Goal: Navigation & Orientation: Go to known website

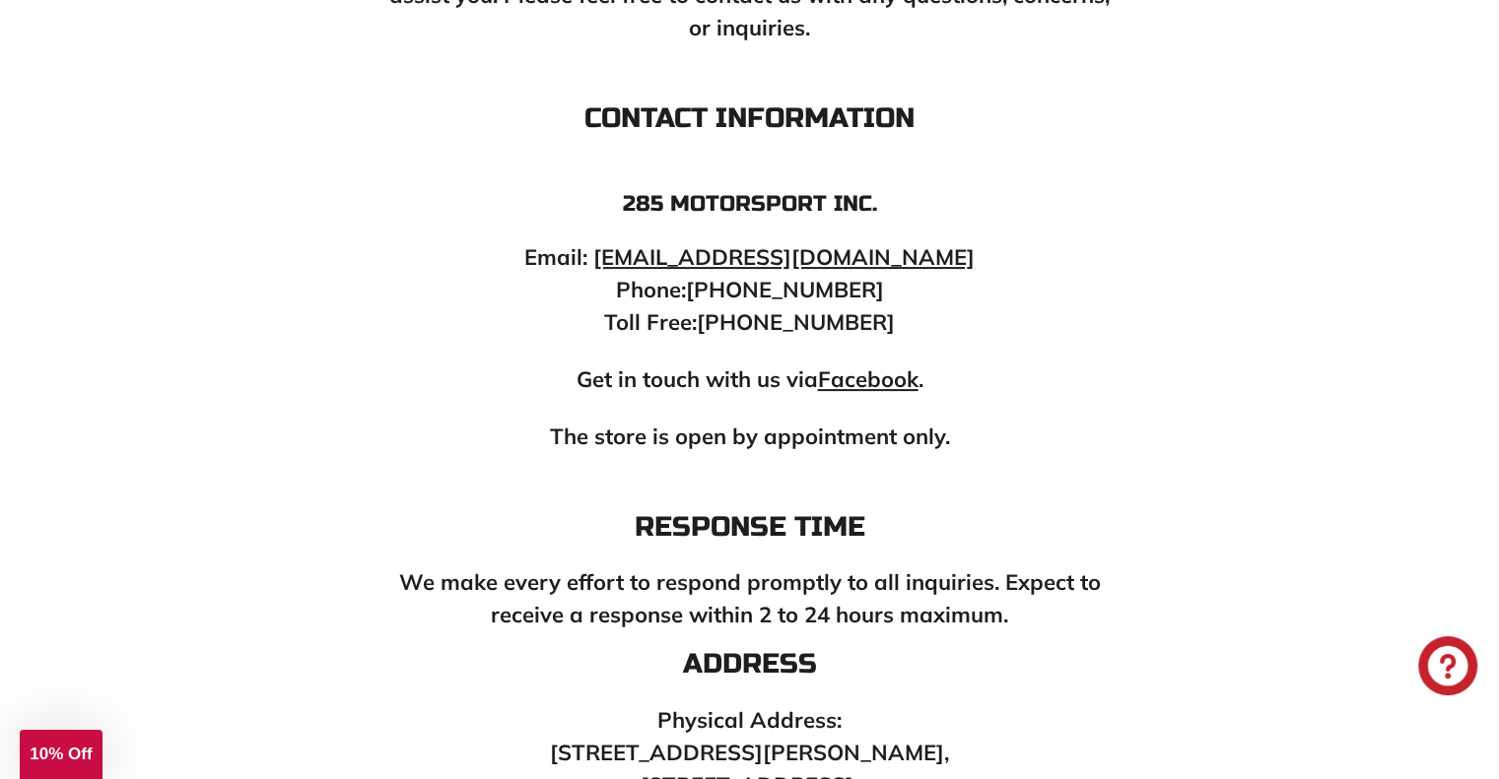
scroll to position [493, 0]
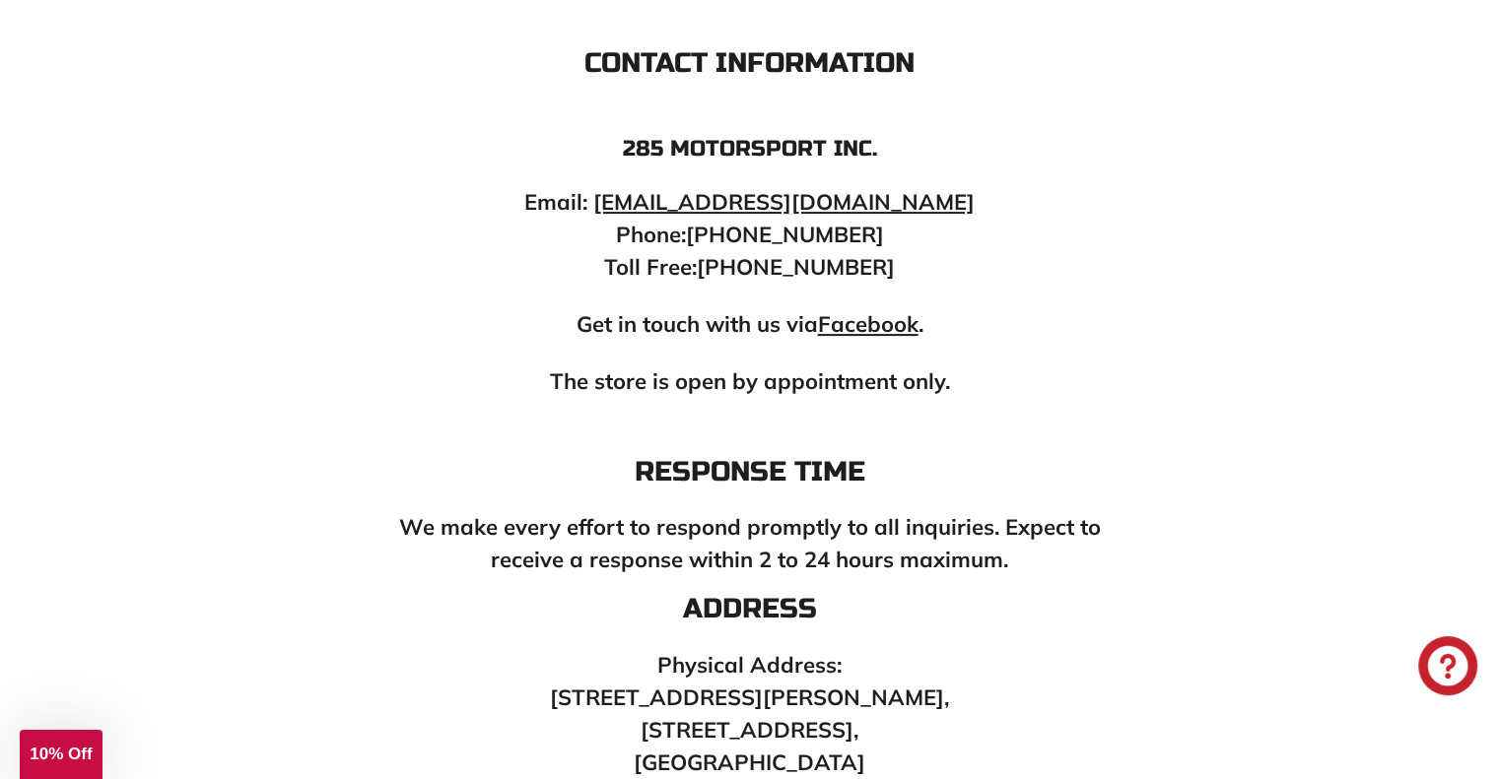
click at [887, 321] on strong "Facebook" at bounding box center [868, 324] width 101 height 28
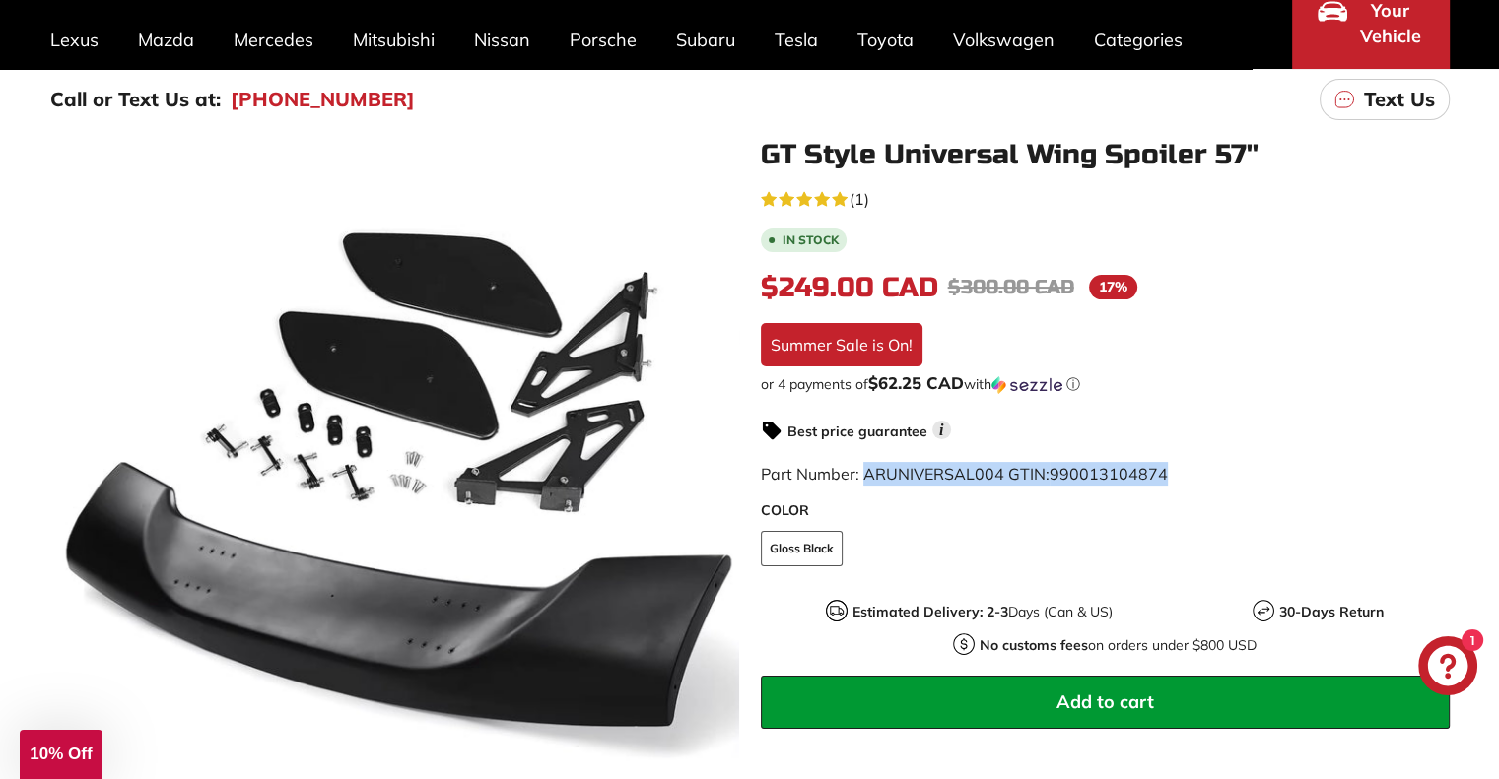
scroll to position [394, 0]
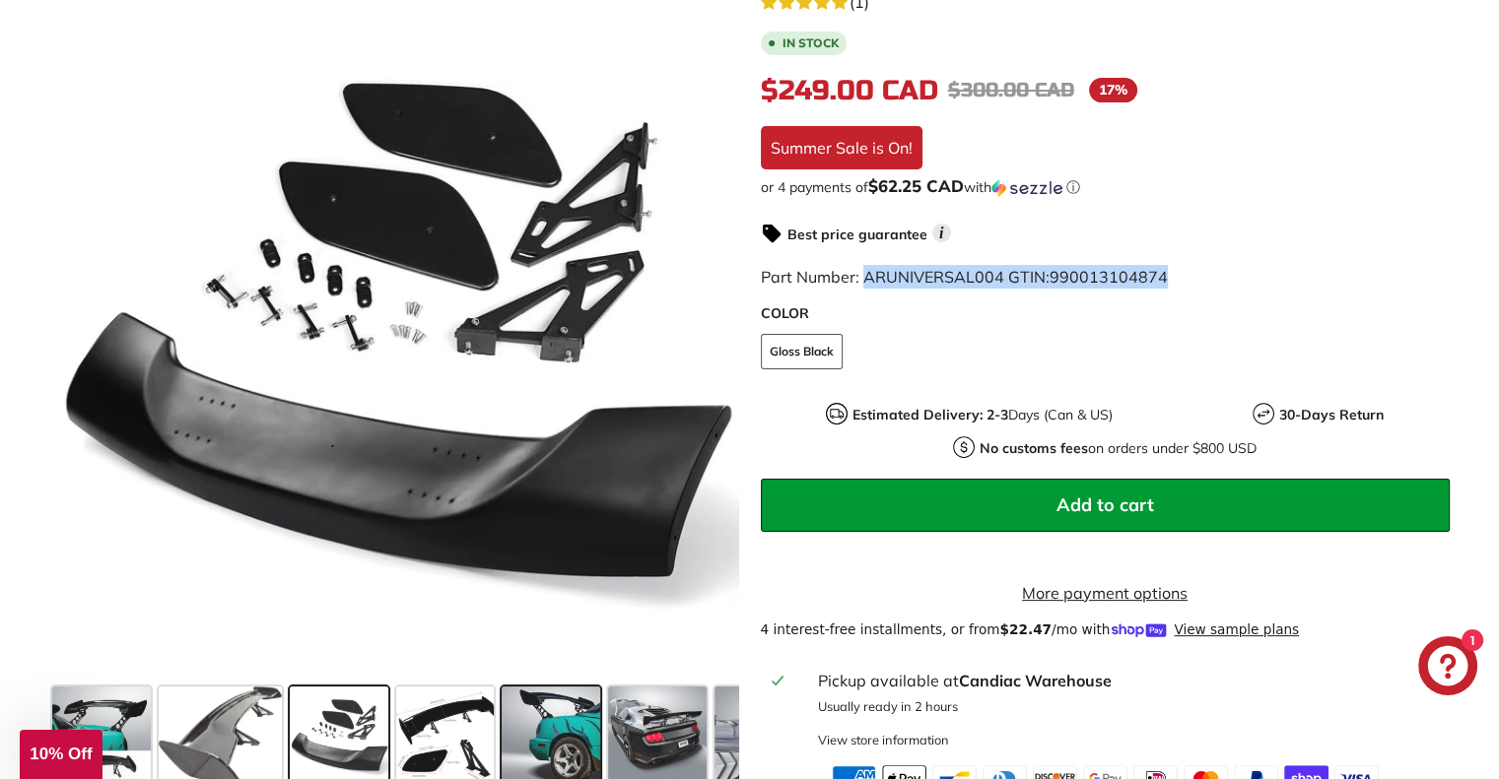
click at [564, 734] on span at bounding box center [551, 736] width 99 height 99
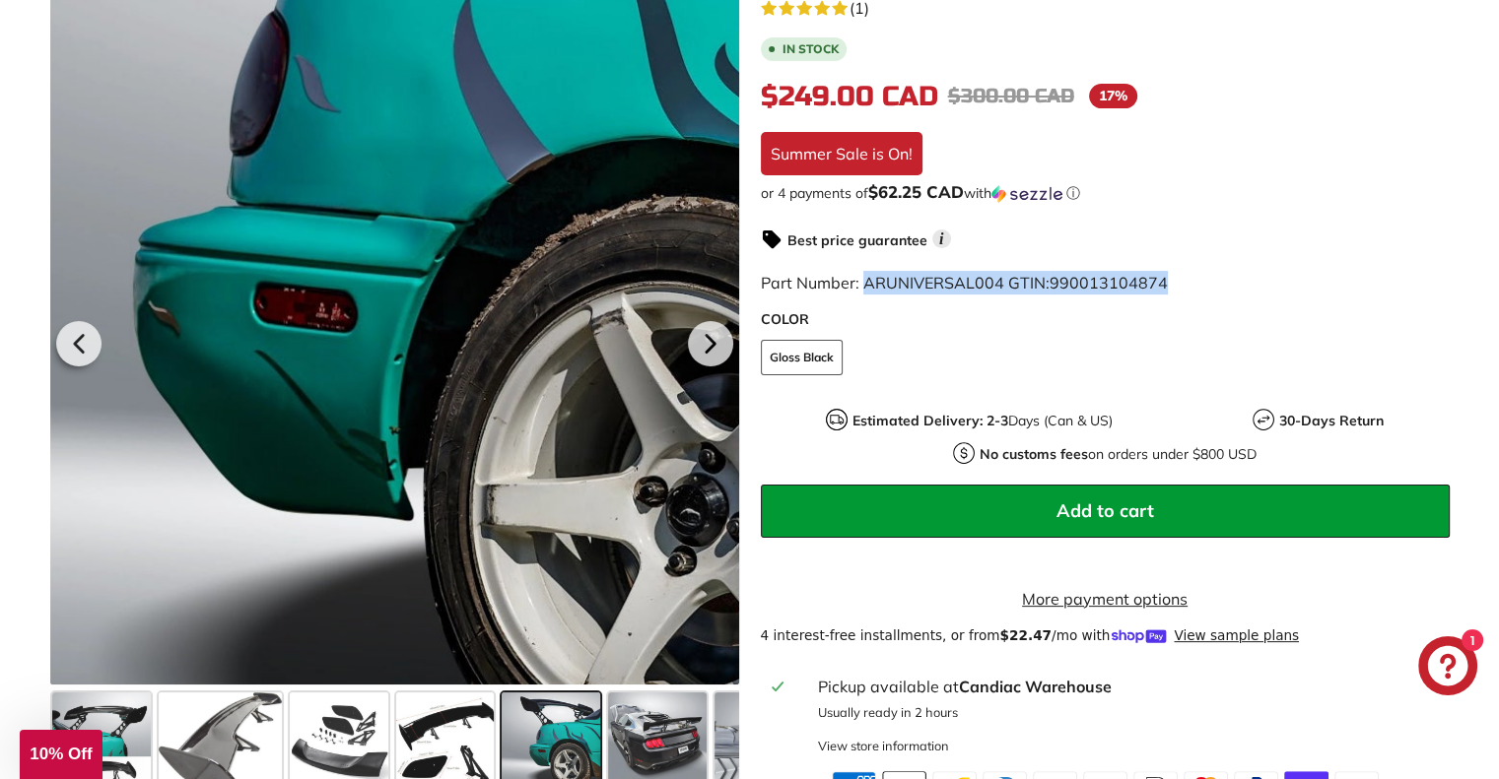
scroll to position [591, 0]
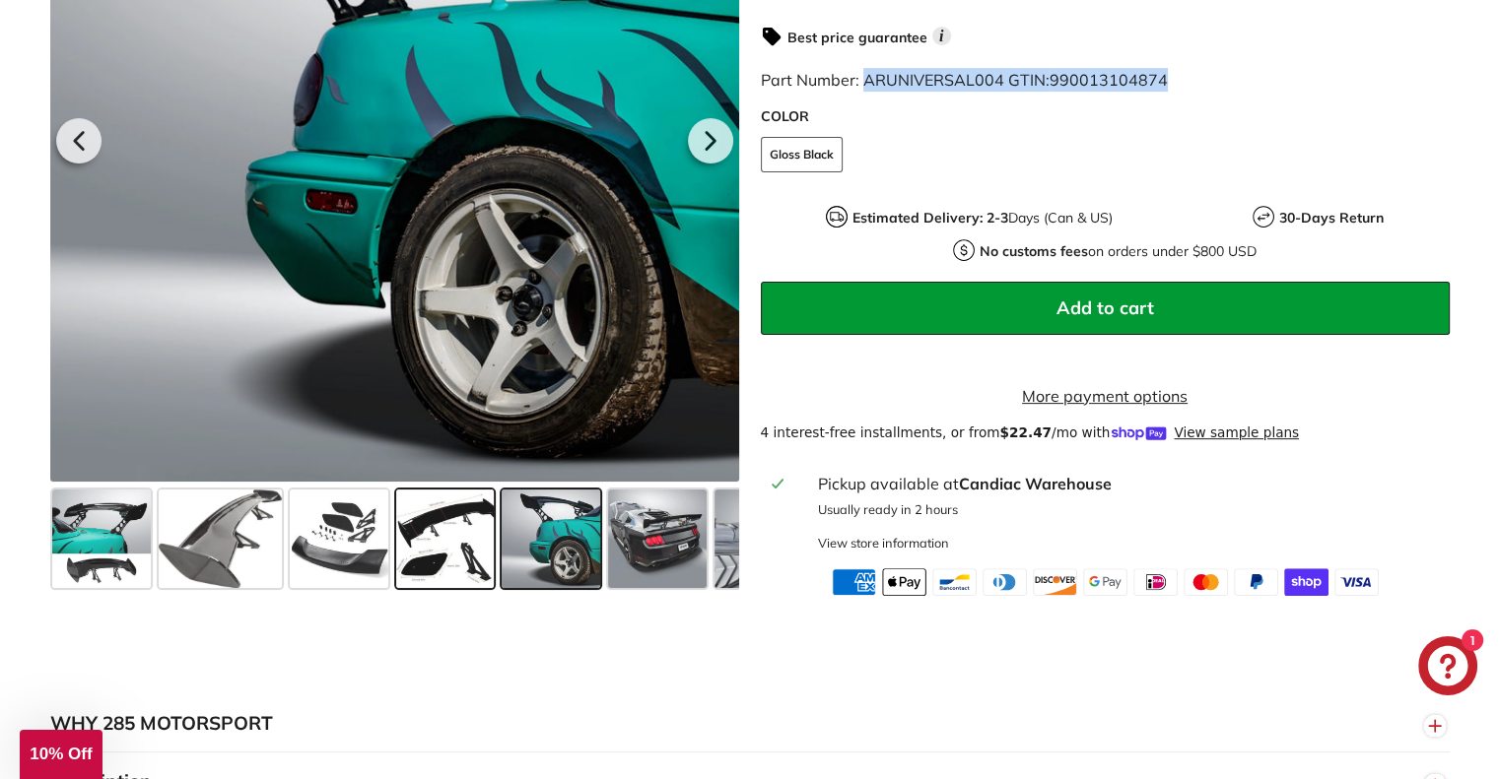
click at [431, 555] on span at bounding box center [445, 539] width 99 height 99
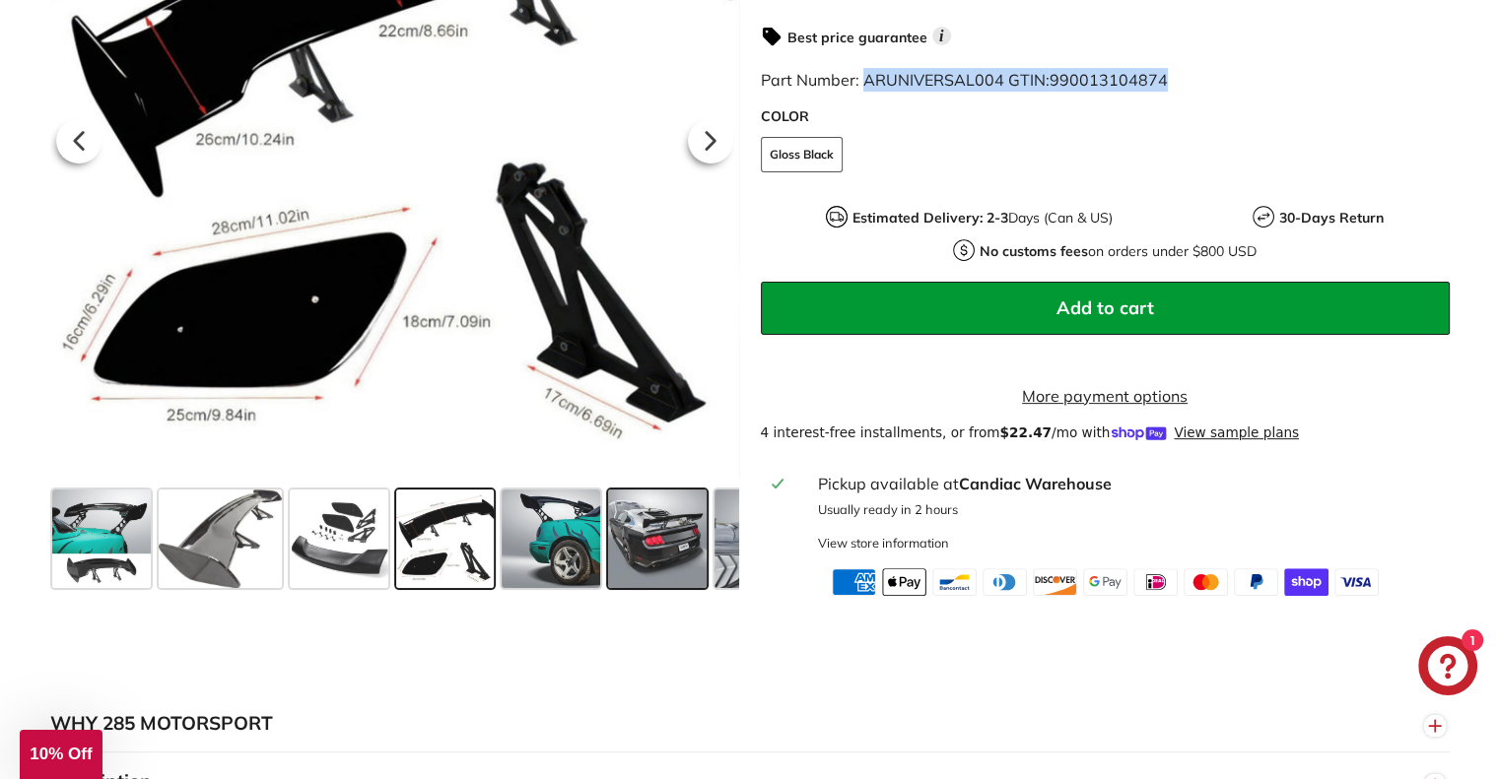
click at [666, 539] on span at bounding box center [657, 539] width 99 height 99
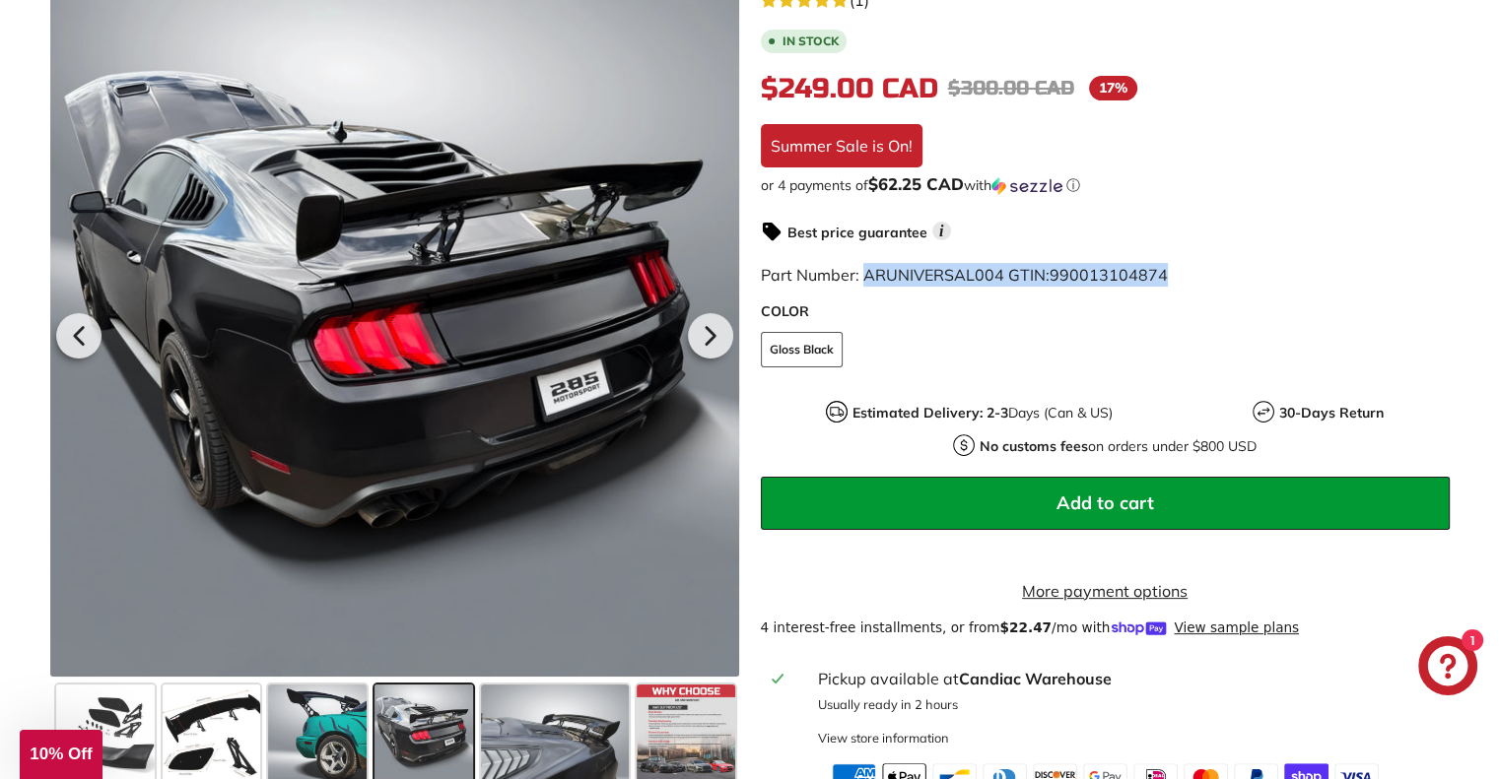
scroll to position [394, 0]
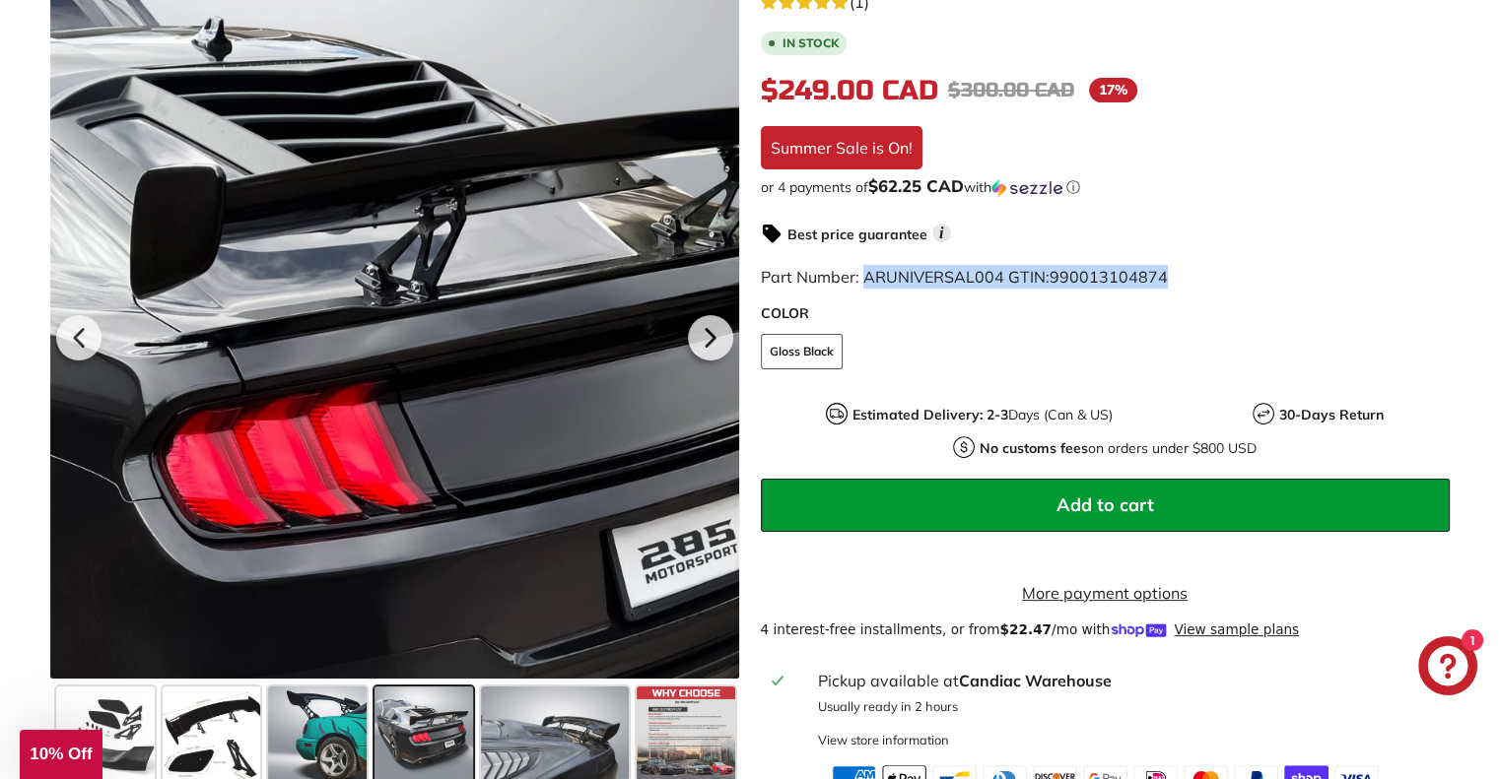
click at [461, 245] on div at bounding box center [394, 334] width 689 height 689
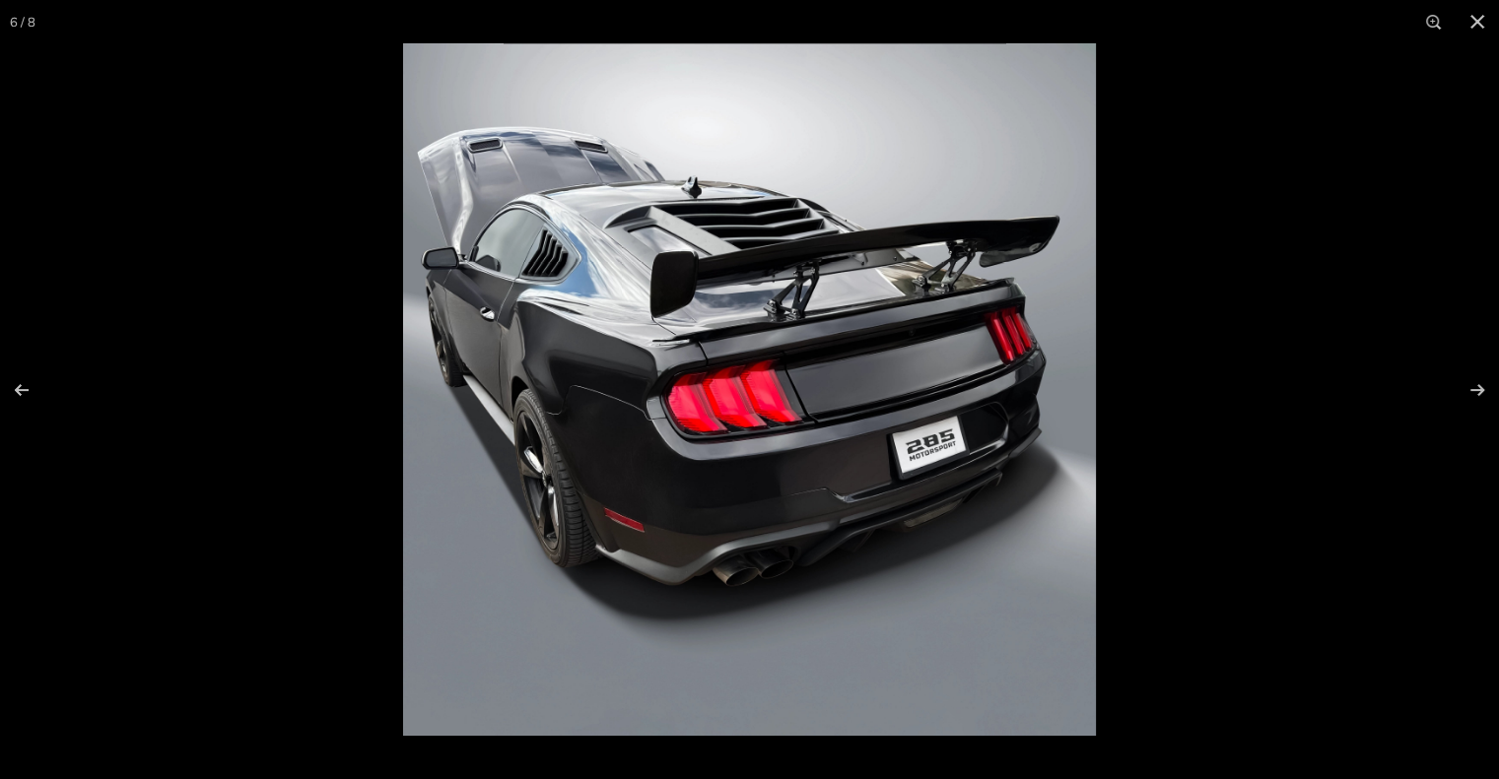
click at [783, 307] on img at bounding box center [749, 389] width 693 height 693
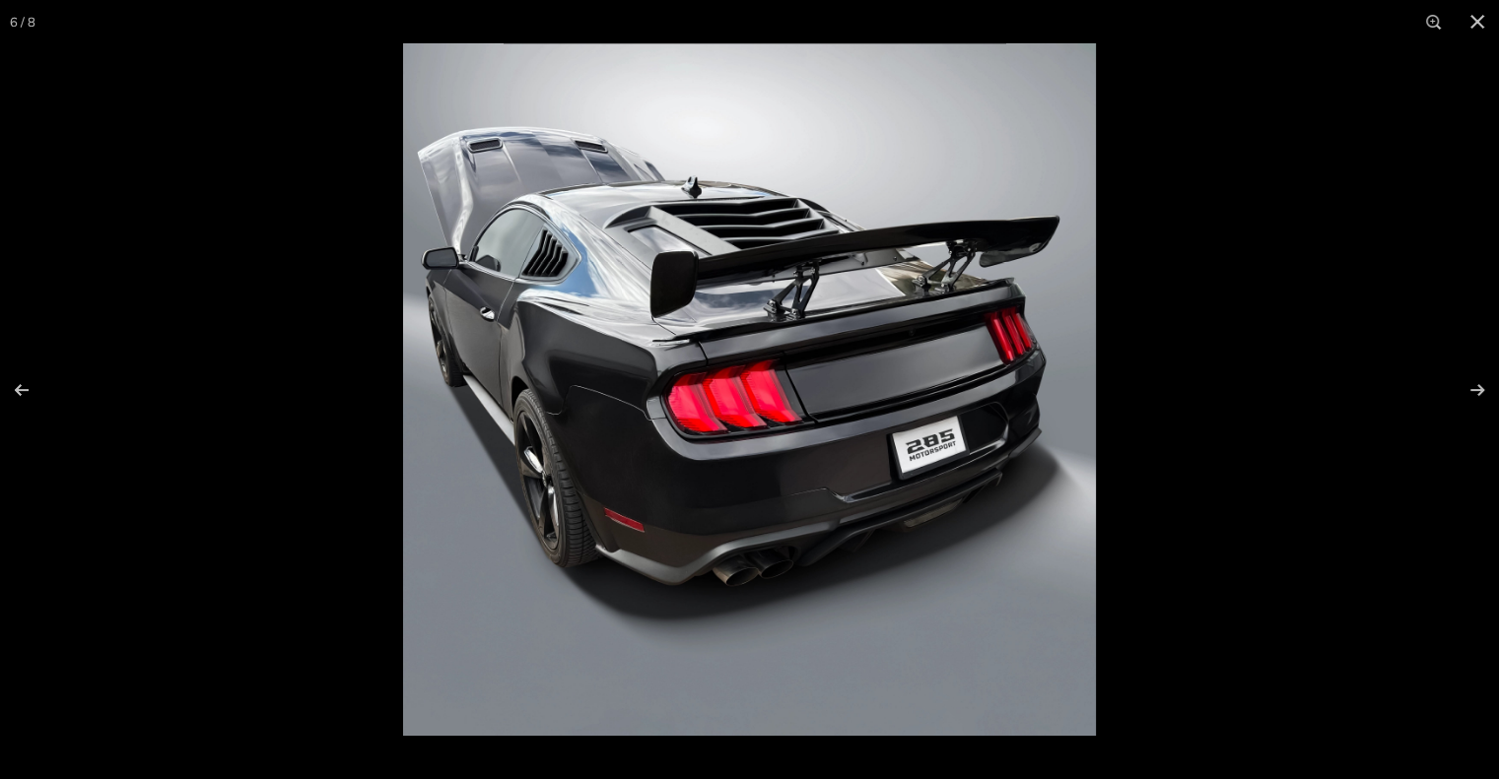
click at [800, 301] on img at bounding box center [749, 389] width 693 height 693
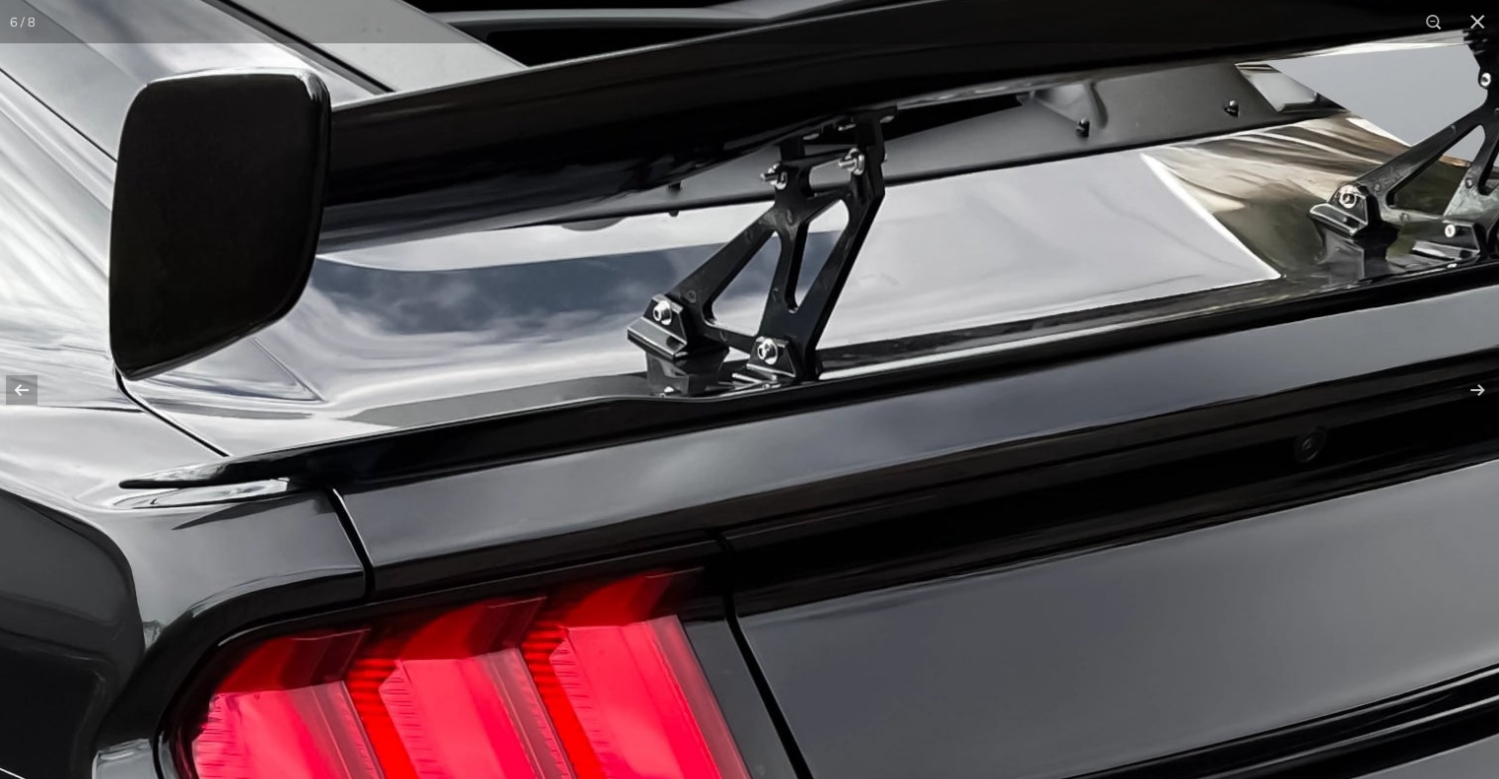
click at [1455, 169] on img at bounding box center [564, 708] width 3177 height 3177
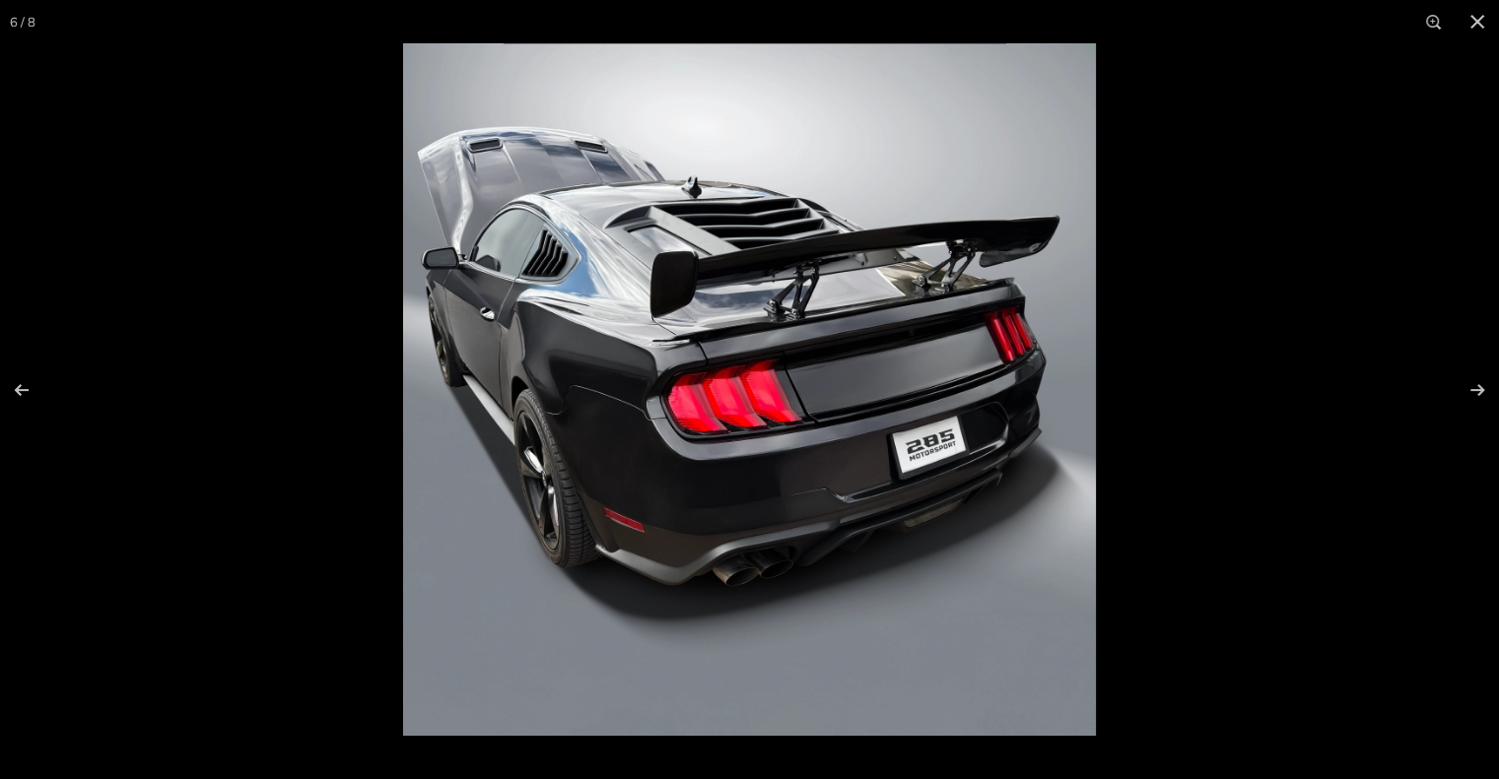
click at [1046, 238] on img at bounding box center [749, 389] width 693 height 693
